Goal: Navigation & Orientation: Find specific page/section

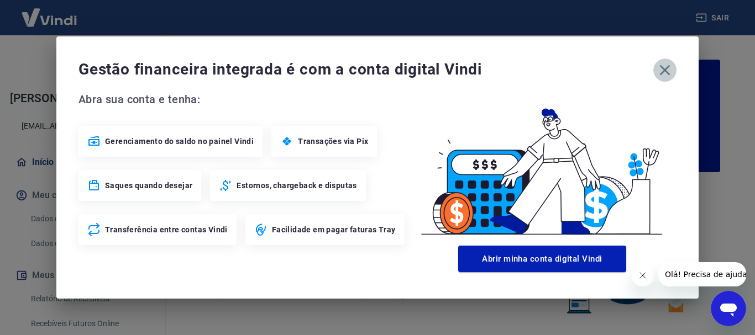
click at [664, 70] on icon "button" at bounding box center [665, 70] width 10 height 10
